Goal: Task Accomplishment & Management: Use online tool/utility

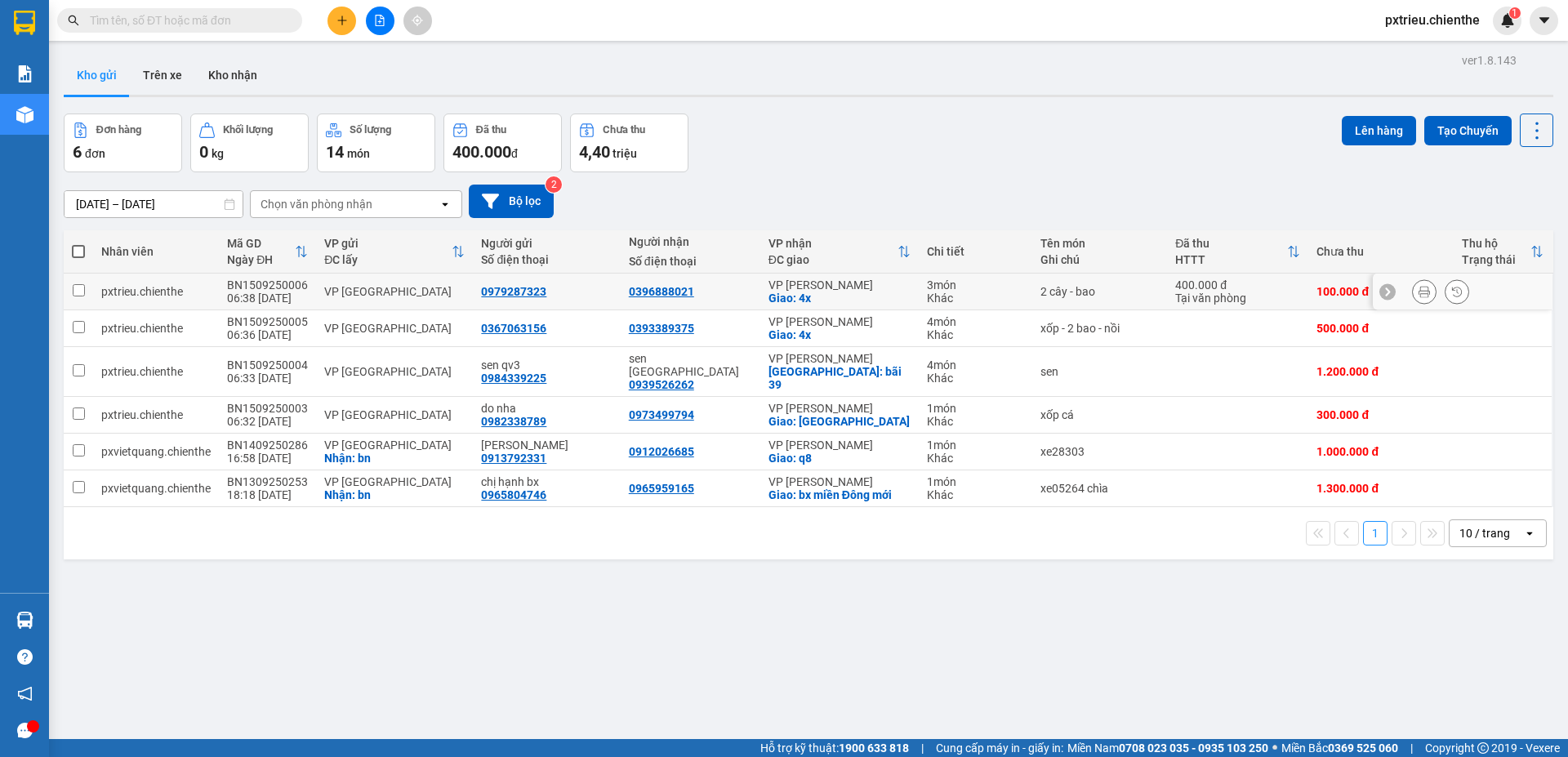
click at [1099, 292] on div "2 cây - bao" at bounding box center [1100, 291] width 118 height 13
checkbox input "true"
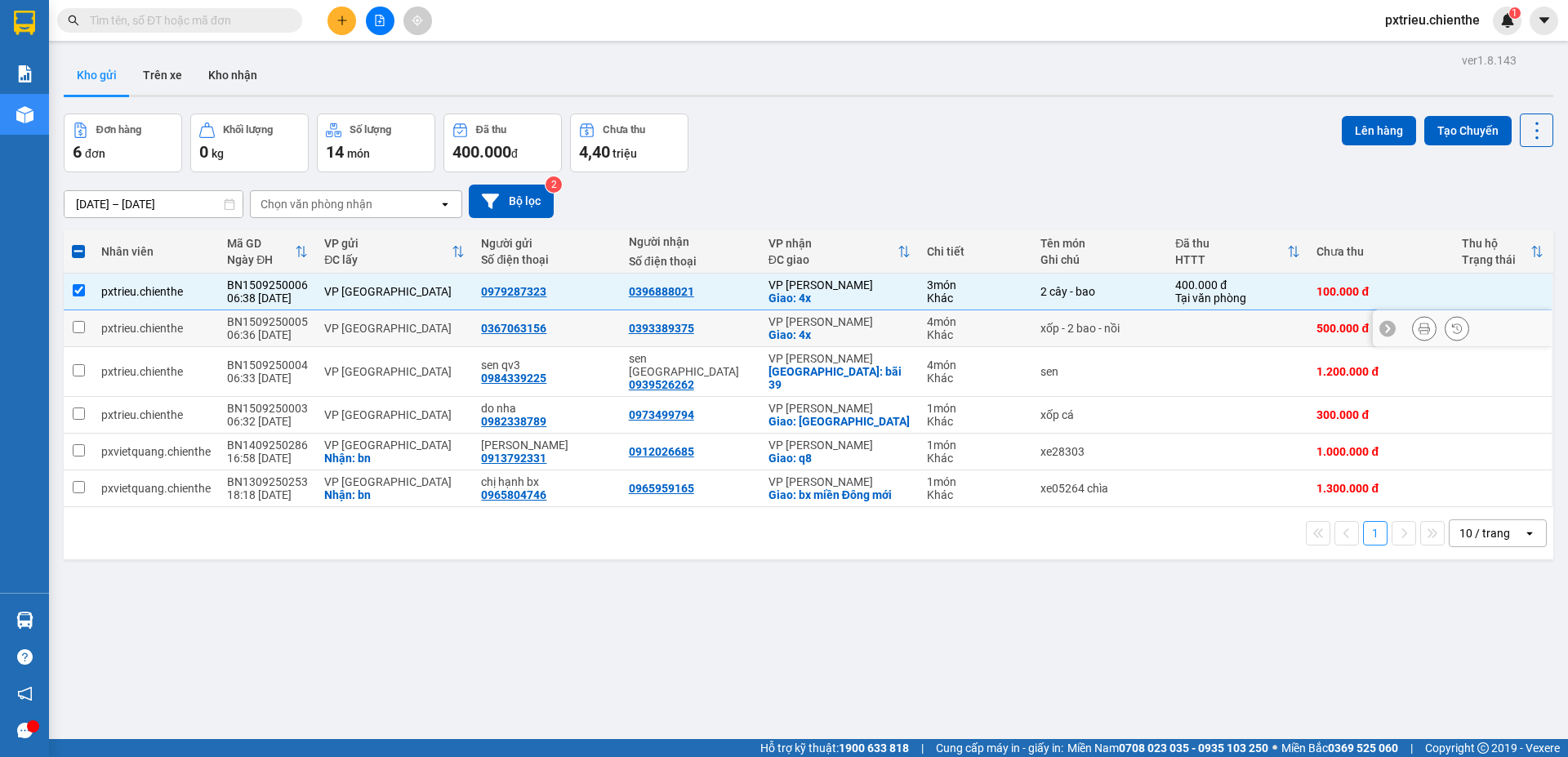
click at [1086, 326] on div "xốp - 2 bao - nồi" at bounding box center [1100, 328] width 118 height 13
checkbox input "true"
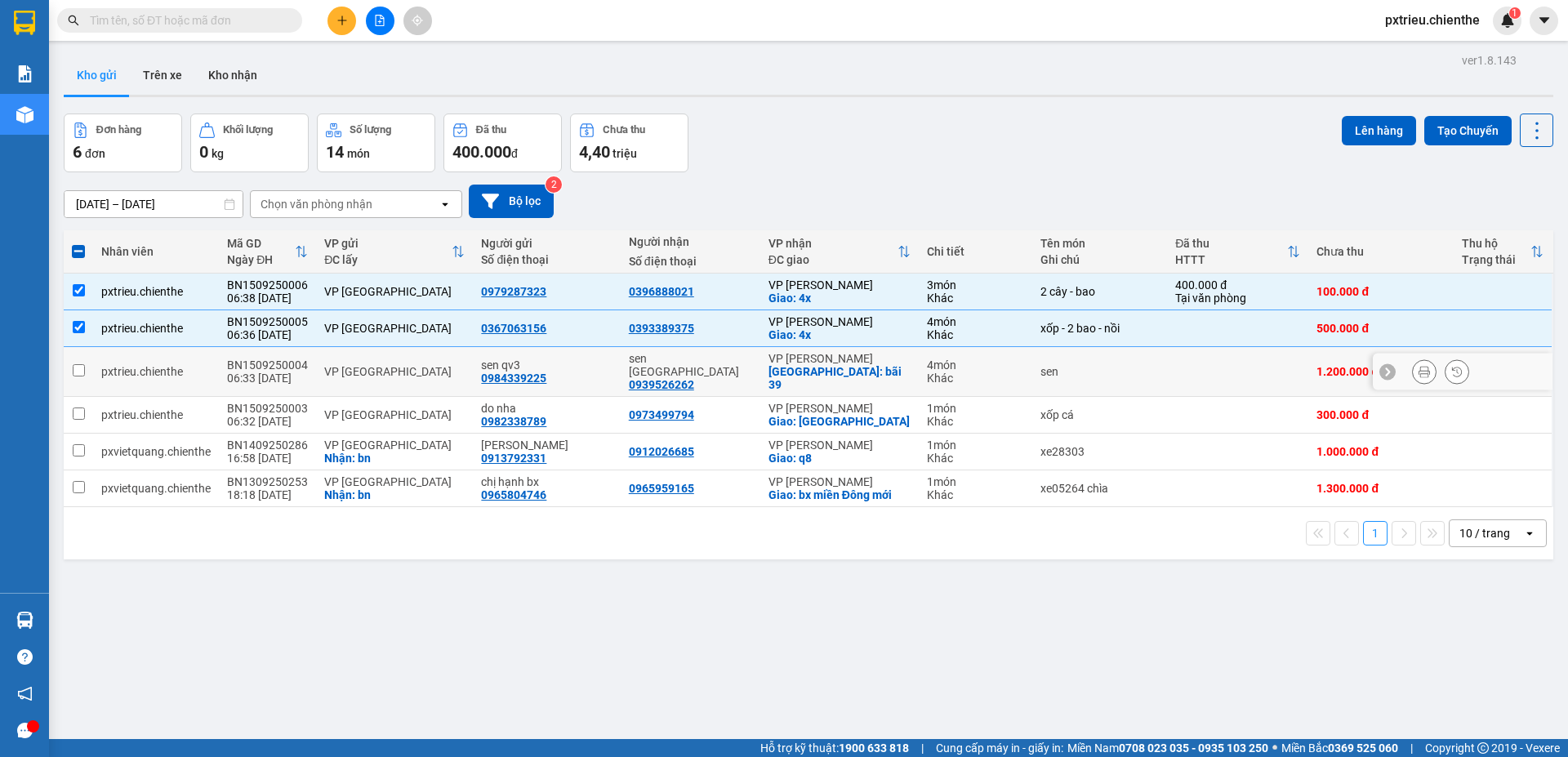
click at [1097, 365] on div "sen" at bounding box center [1100, 372] width 118 height 13
checkbox input "true"
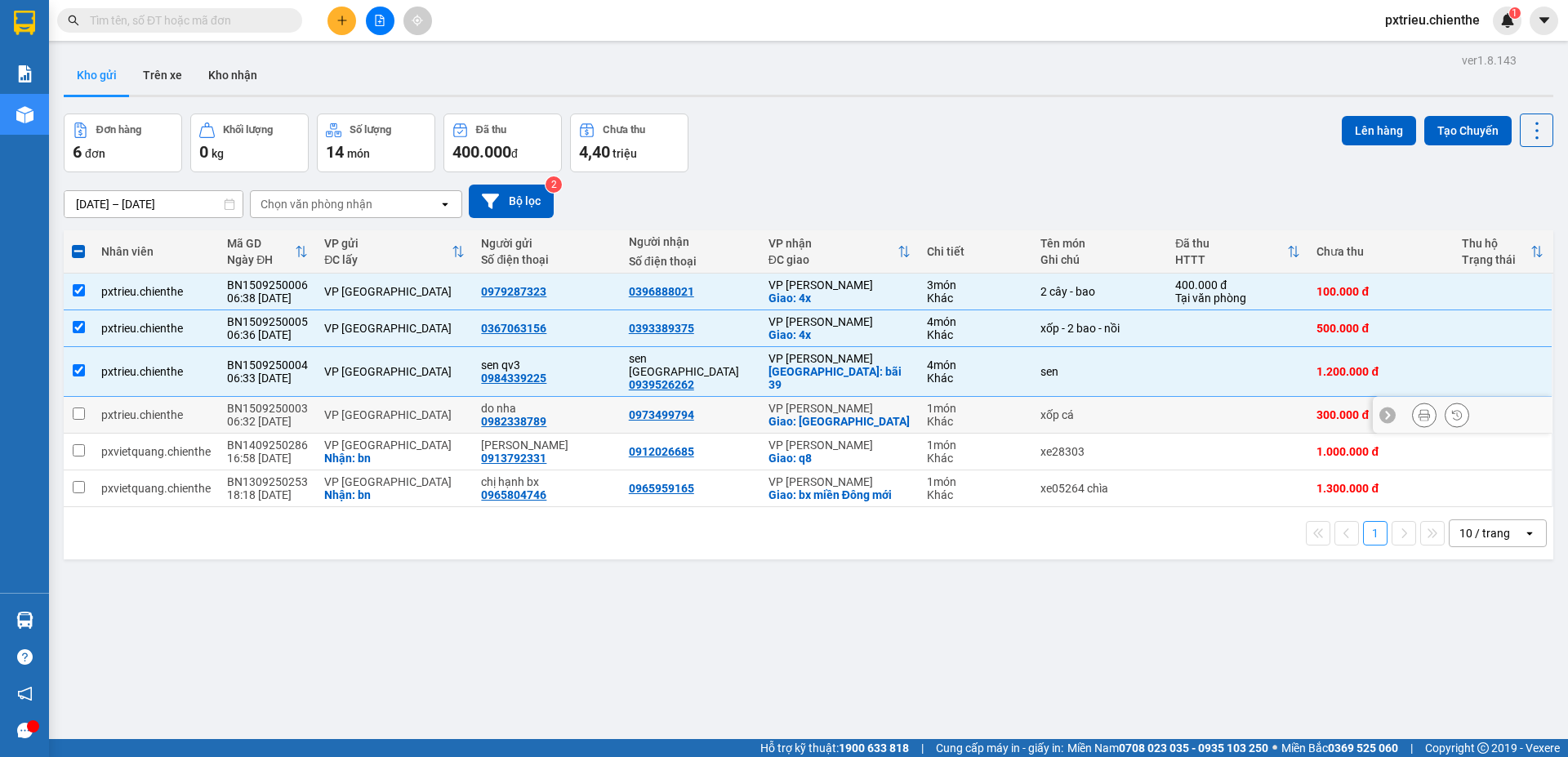
click at [1101, 408] on div "xốp cá" at bounding box center [1100, 415] width 118 height 13
checkbox input "true"
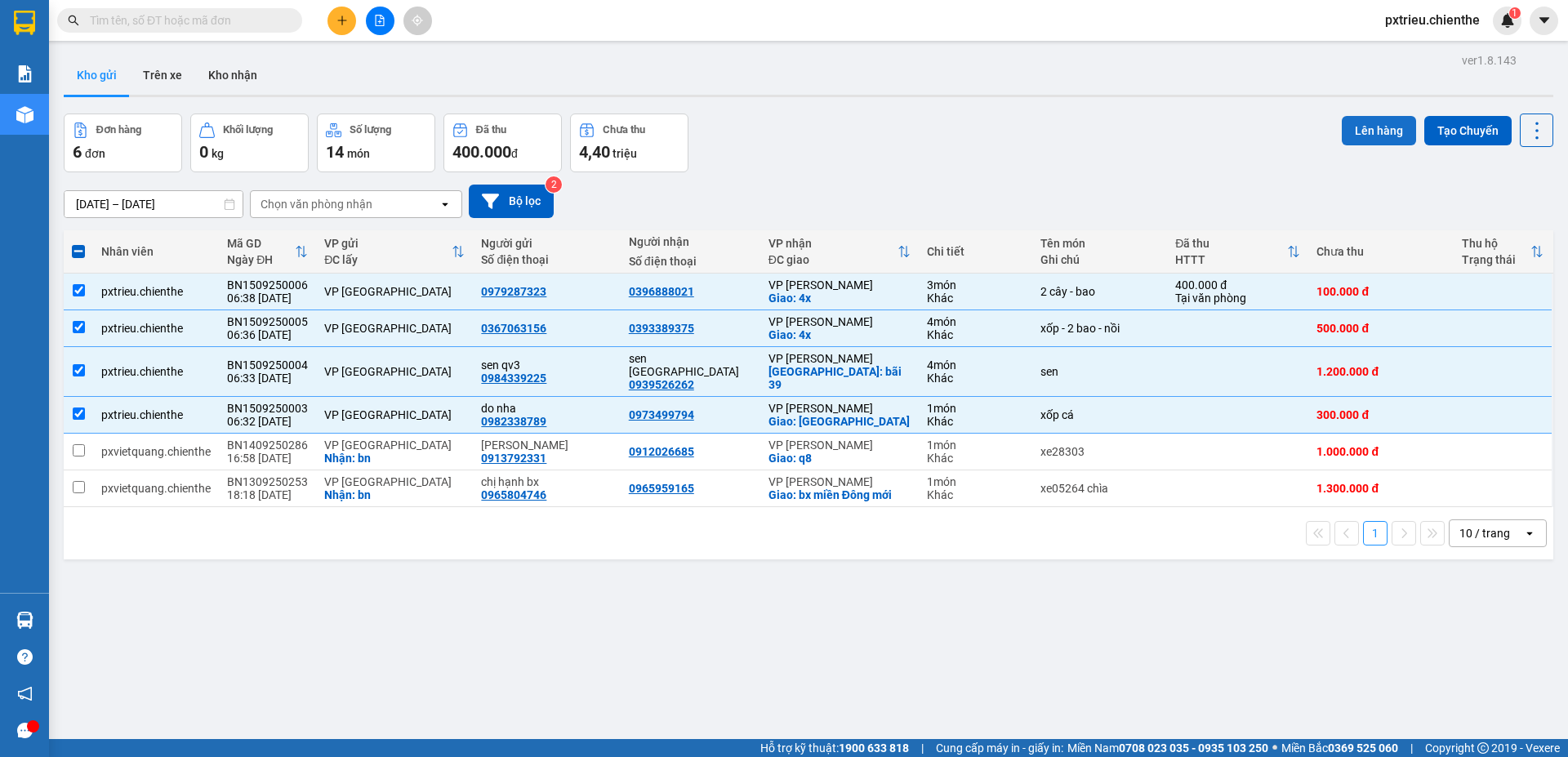
click at [1345, 131] on button "Lên hàng" at bounding box center [1379, 131] width 74 height 30
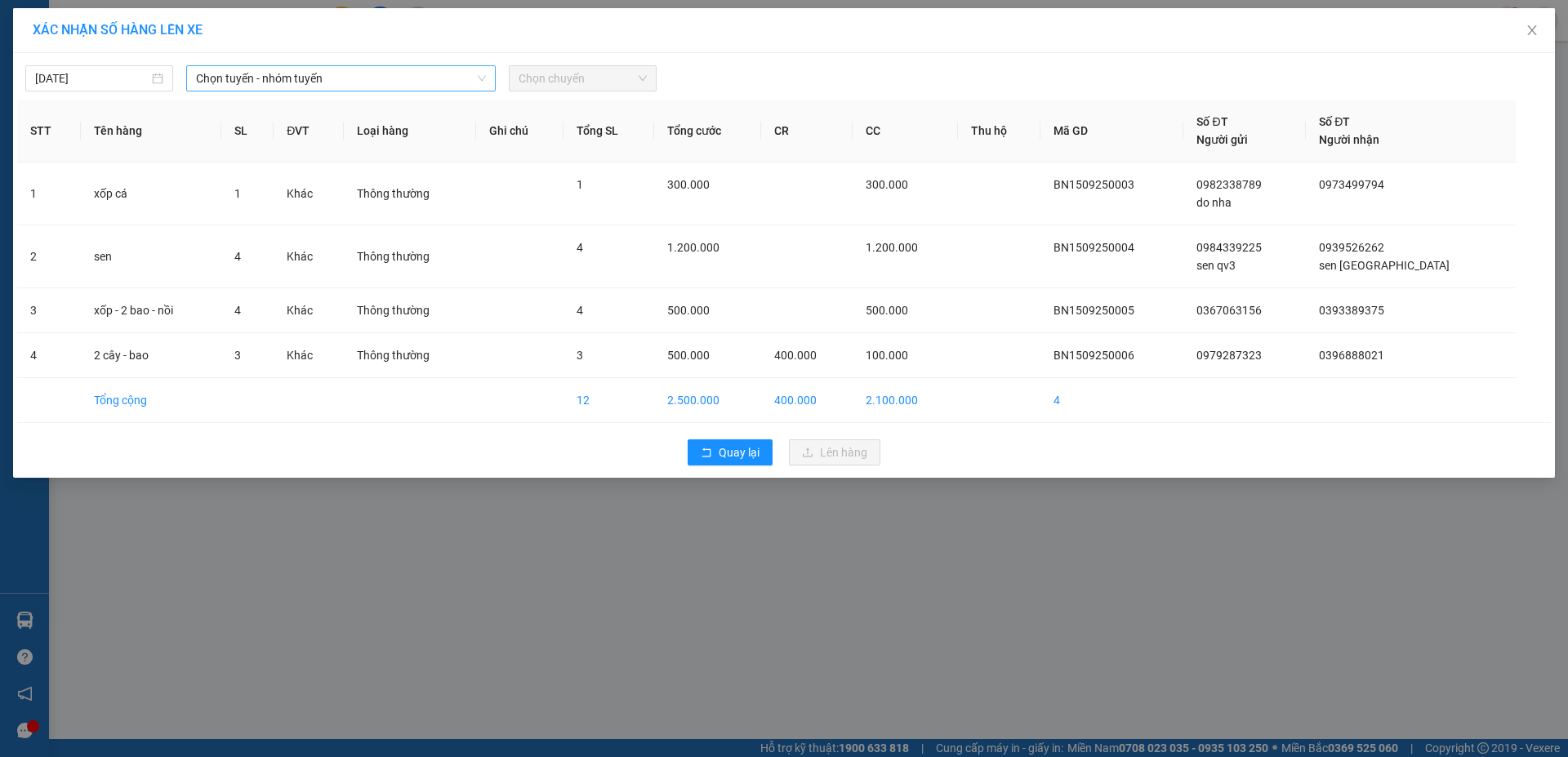
click at [301, 80] on span "Chọn tuyến - nhóm tuyến" at bounding box center [341, 79] width 290 height 25
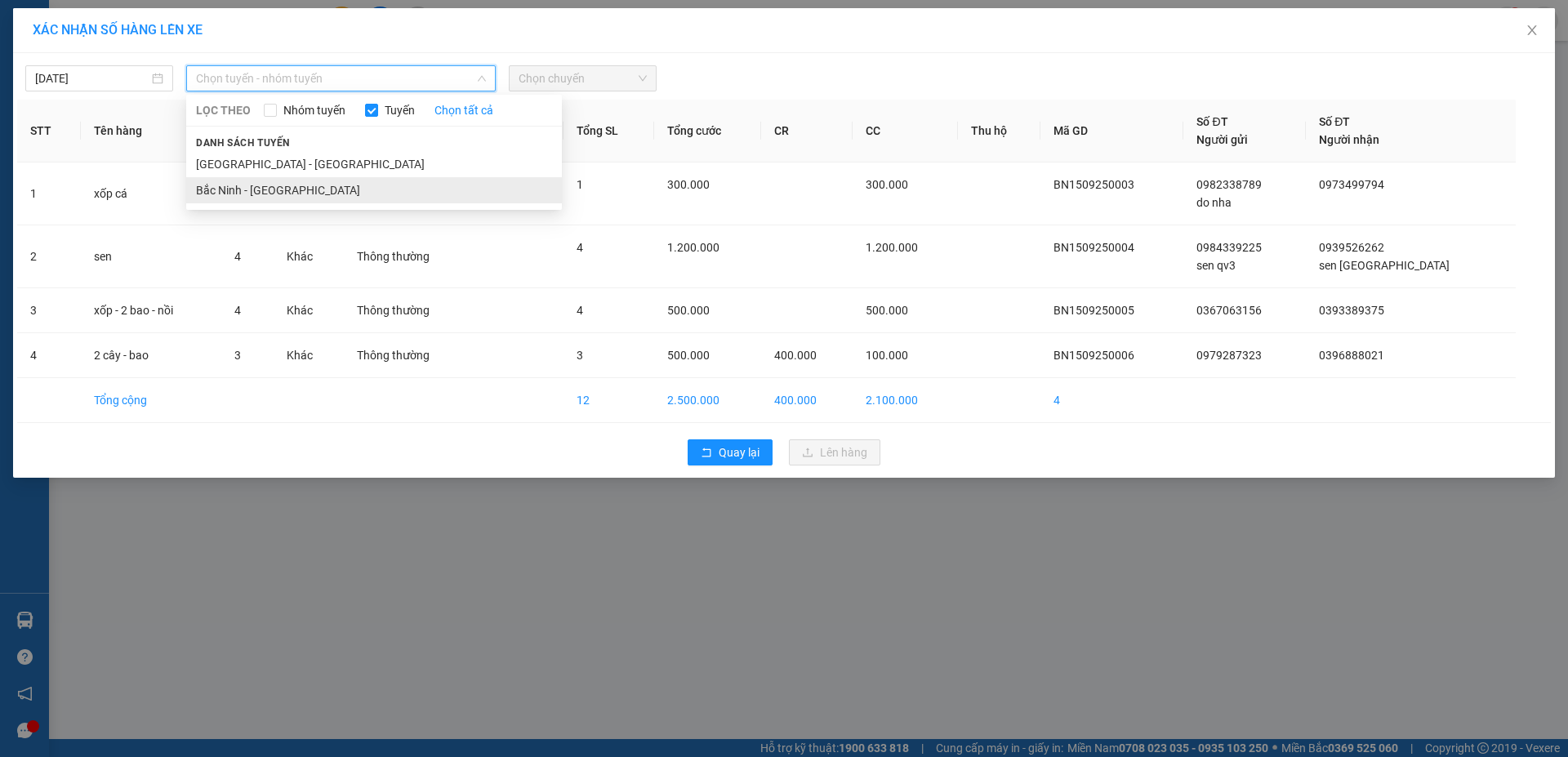
click at [269, 189] on li "Bắc Ninh - [GEOGRAPHIC_DATA]" at bounding box center [374, 190] width 375 height 26
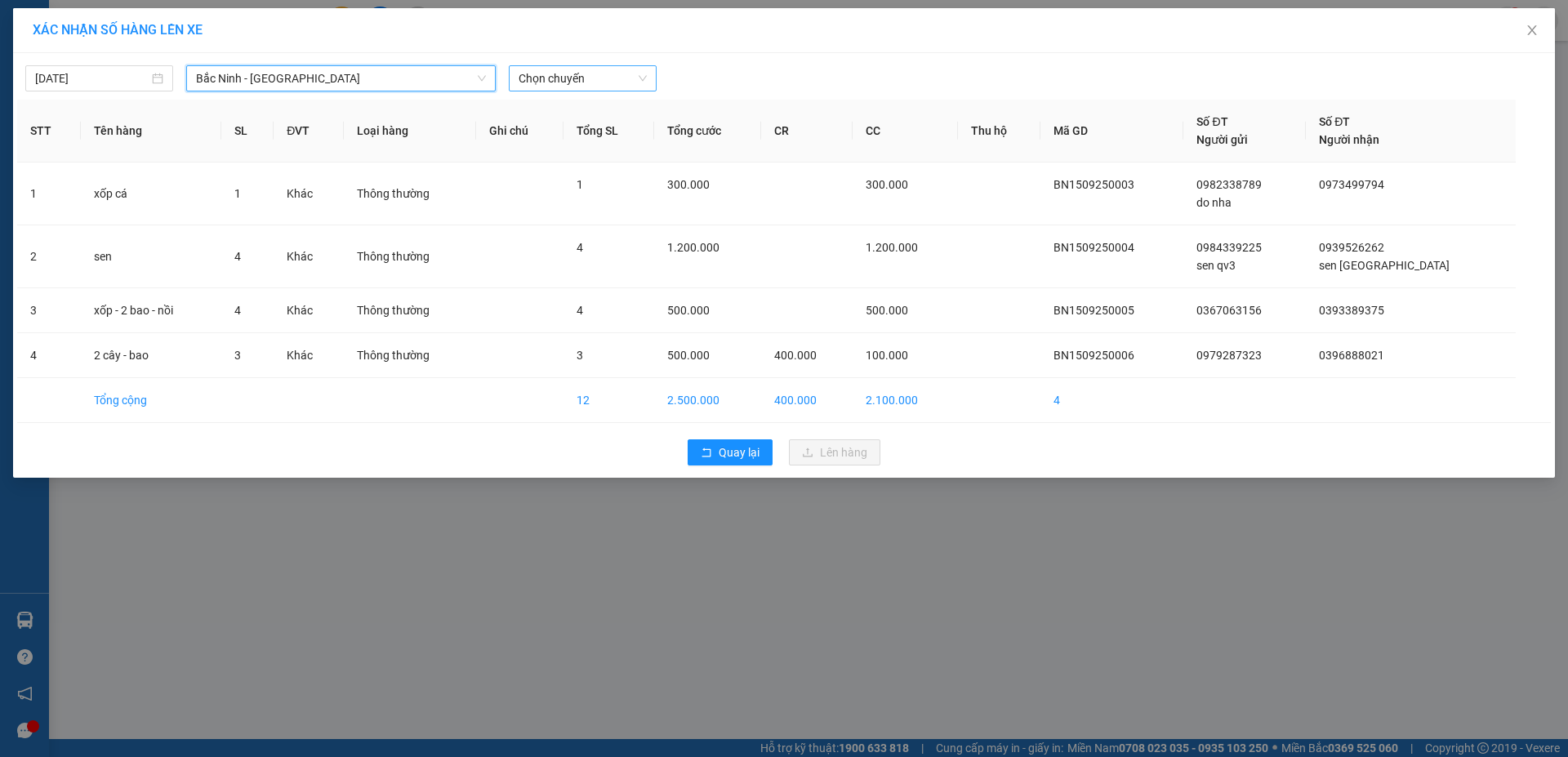
click at [587, 78] on span "Chọn chuyến" at bounding box center [582, 79] width 128 height 25
click at [588, 136] on div "05:00 - 99E-019.26" at bounding box center [582, 137] width 127 height 18
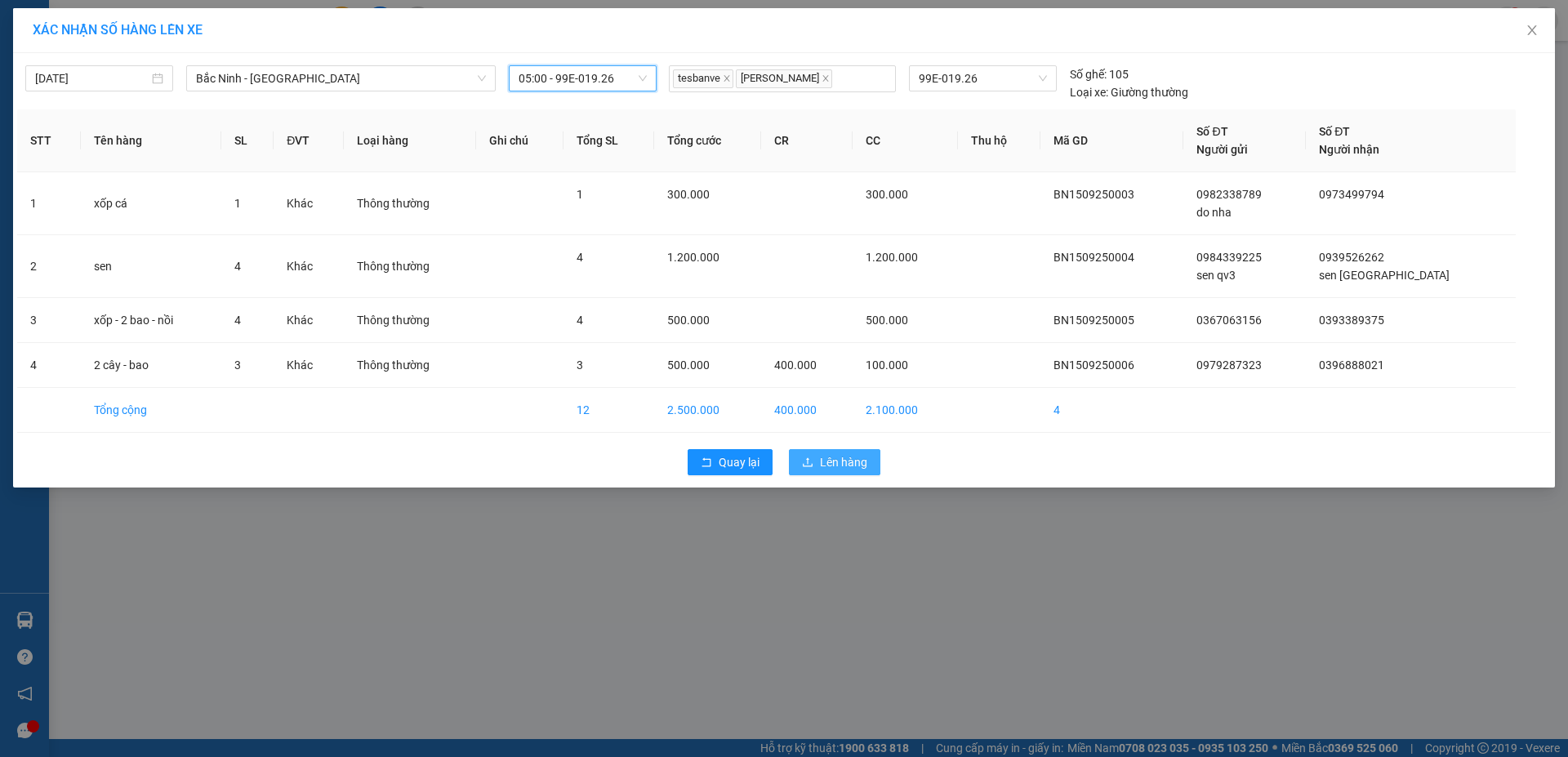
click at [828, 462] on span "Lên hàng" at bounding box center [844, 462] width 48 height 18
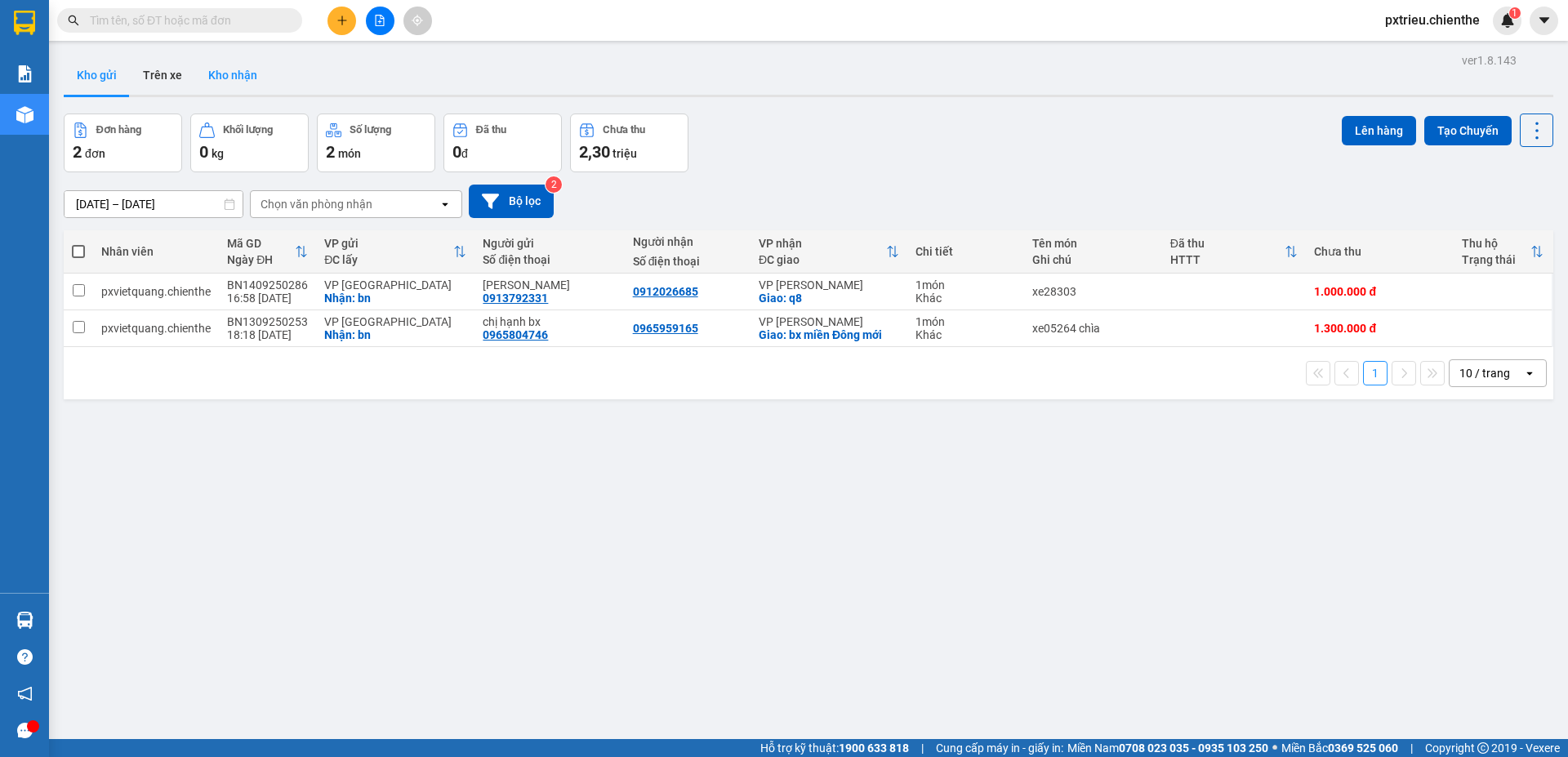
click at [256, 68] on button "Kho nhận" at bounding box center [232, 76] width 75 height 39
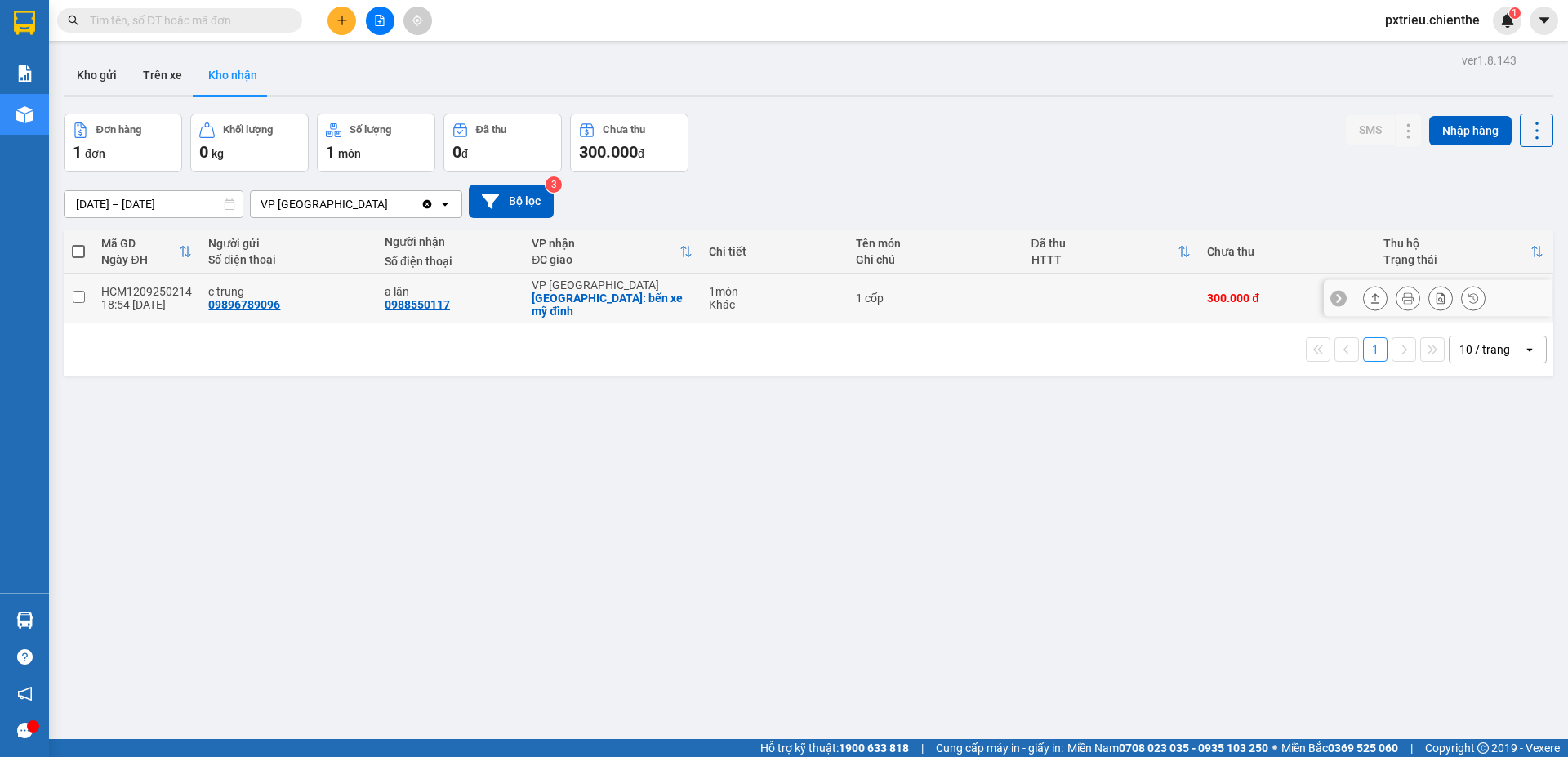
click at [1403, 292] on icon at bounding box center [1409, 298] width 11 height 11
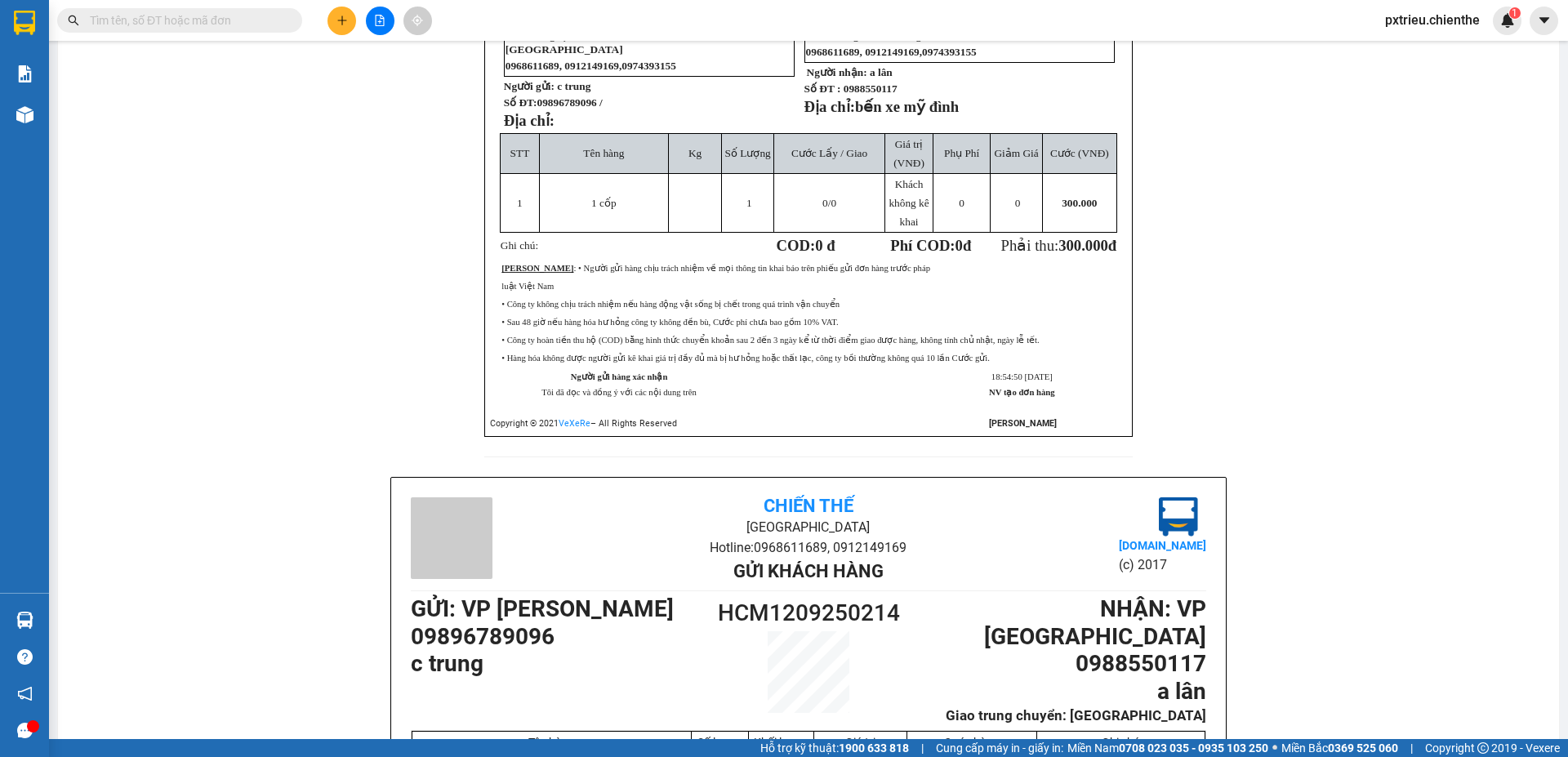
scroll to position [492, 0]
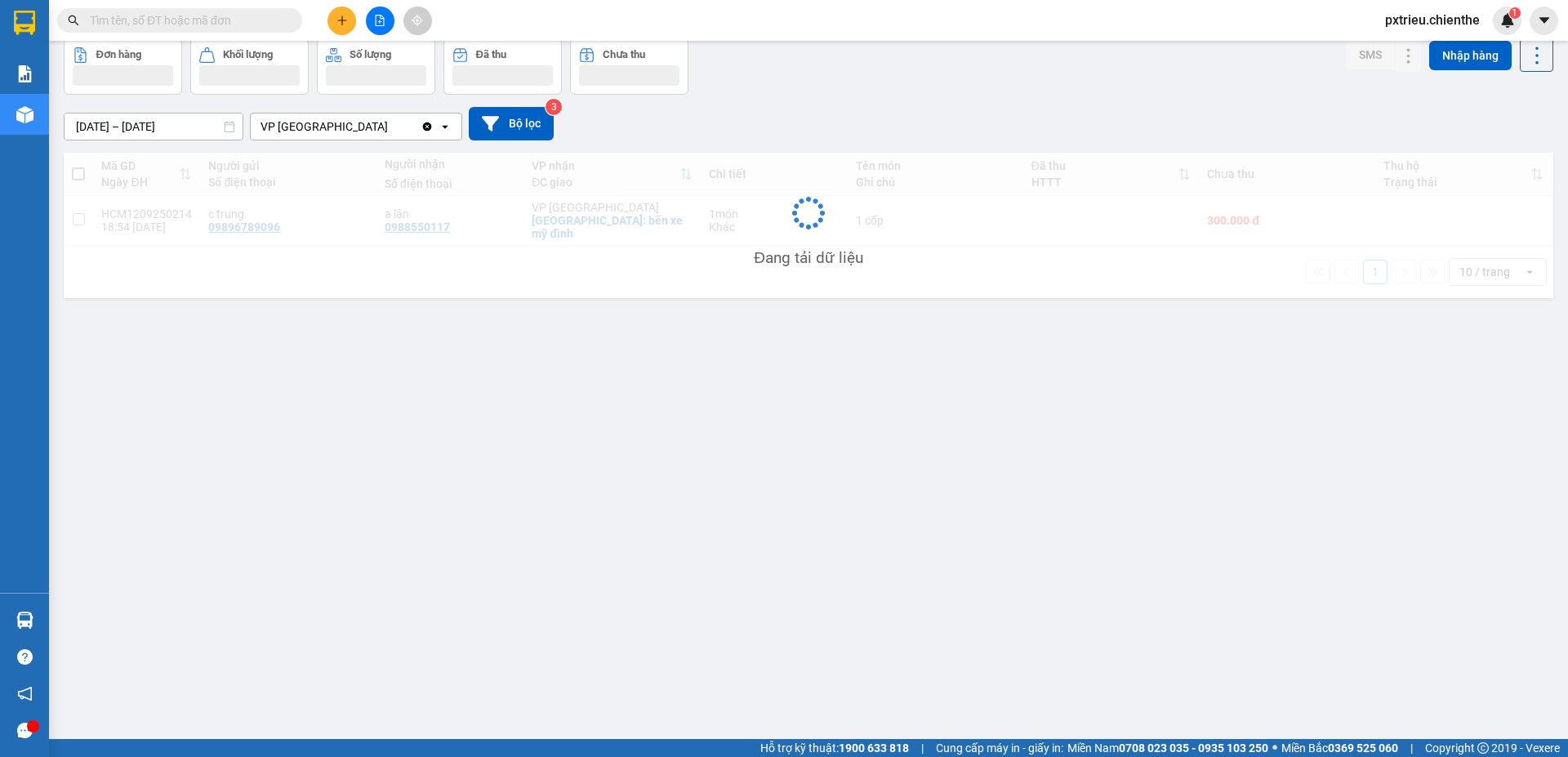
scroll to position [75, 0]
